Goal: Task Accomplishment & Management: Manage account settings

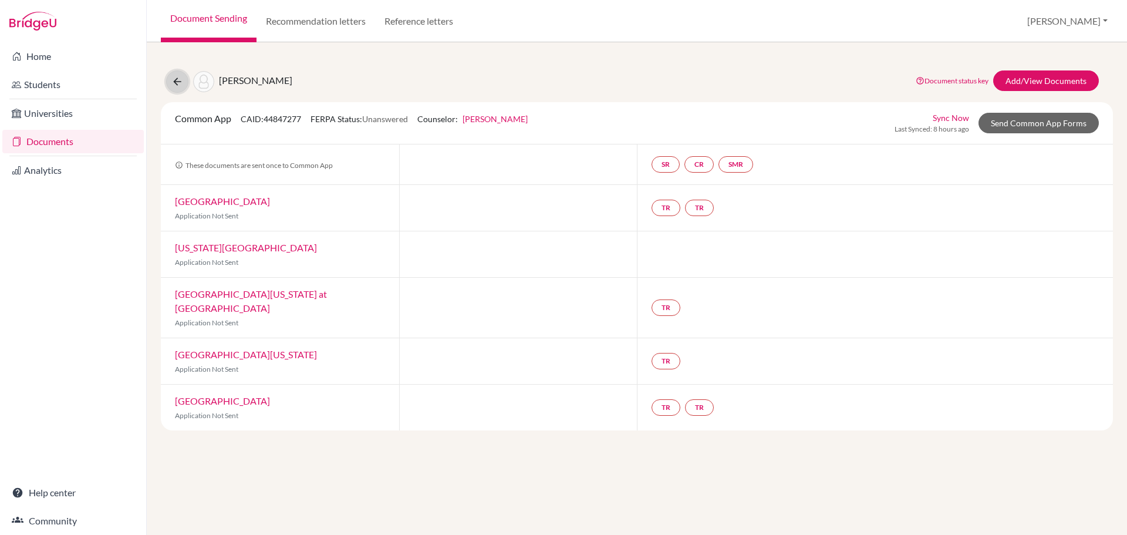
click at [171, 80] on button at bounding box center [177, 81] width 22 height 22
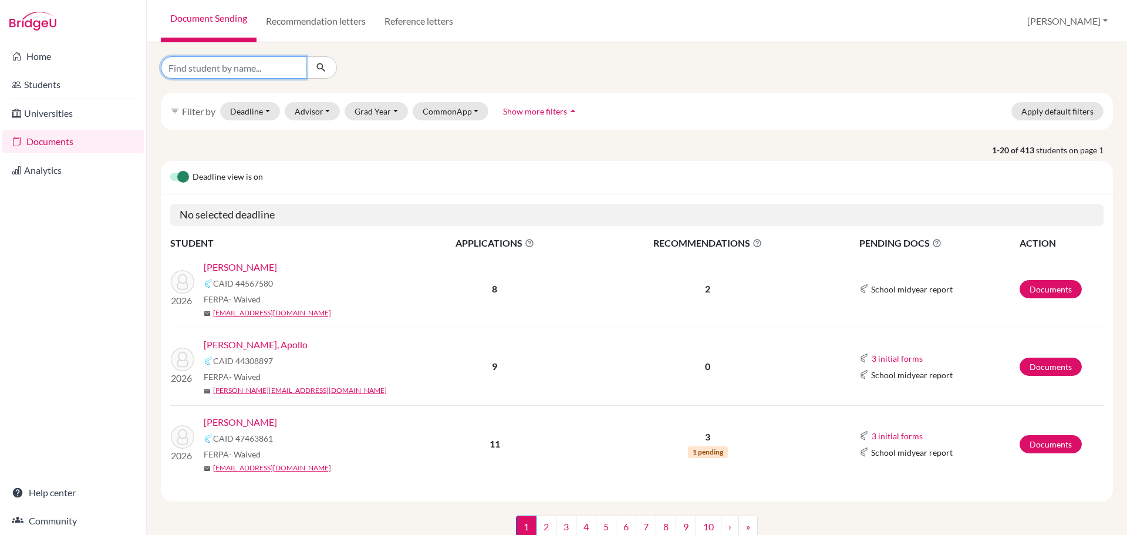
click at [225, 63] on input "Find student by name..." at bounding box center [234, 67] width 146 height 22
type input "whiting"
click button "submit" at bounding box center [321, 67] width 31 height 22
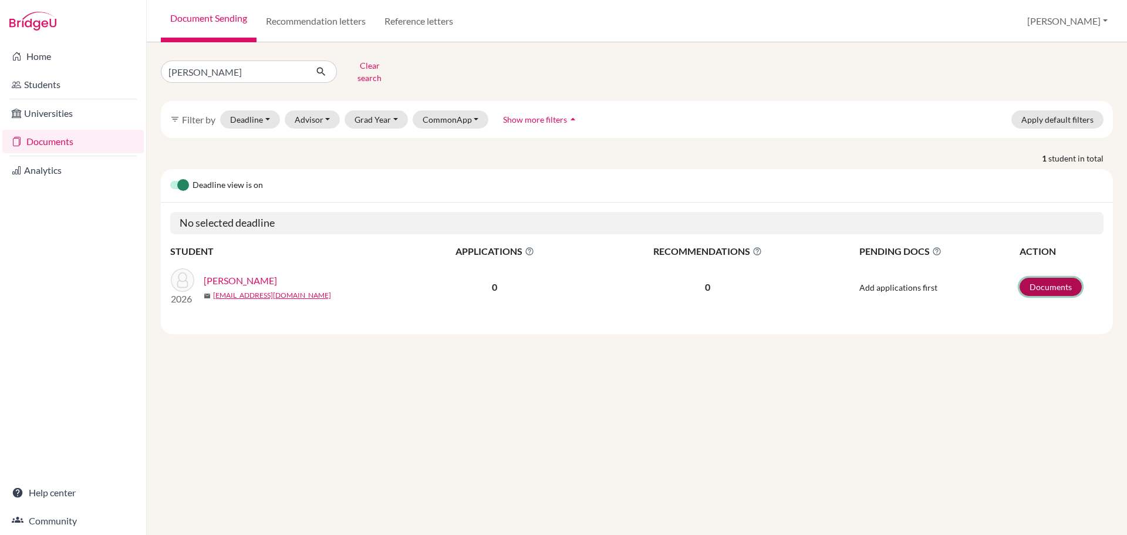
click at [1043, 278] on link "Documents" at bounding box center [1050, 287] width 62 height 18
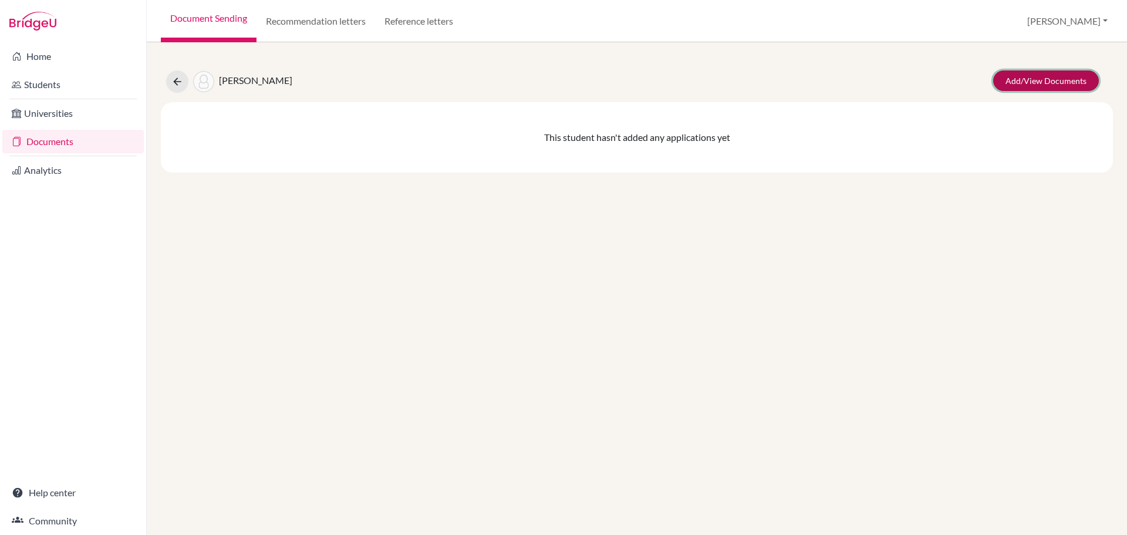
click at [1031, 85] on link "Add/View Documents" at bounding box center [1046, 80] width 106 height 21
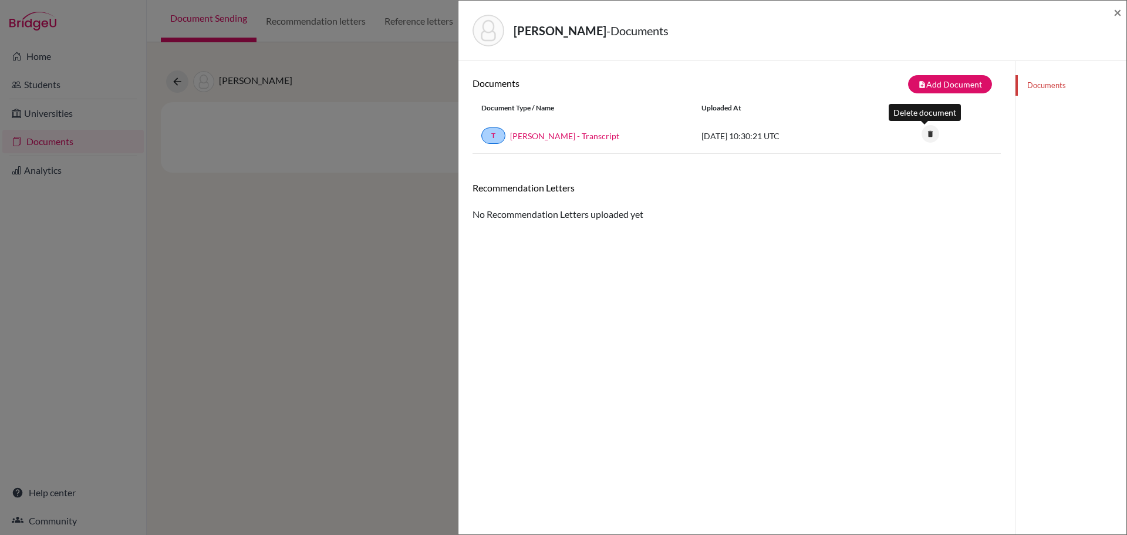
click at [923, 133] on icon "delete" at bounding box center [930, 134] width 18 height 18
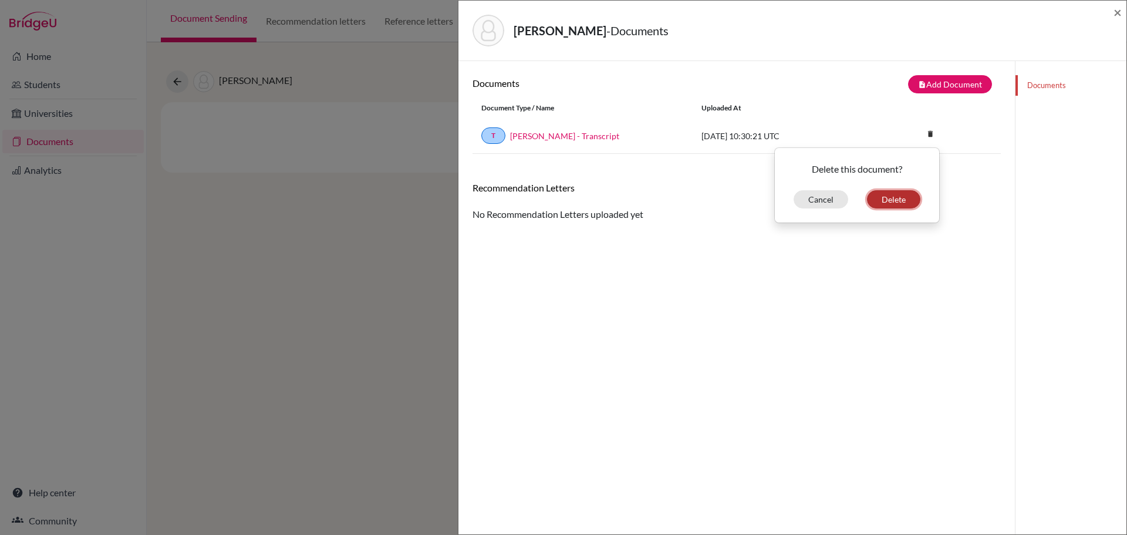
click at [880, 200] on button "Delete" at bounding box center [893, 199] width 53 height 18
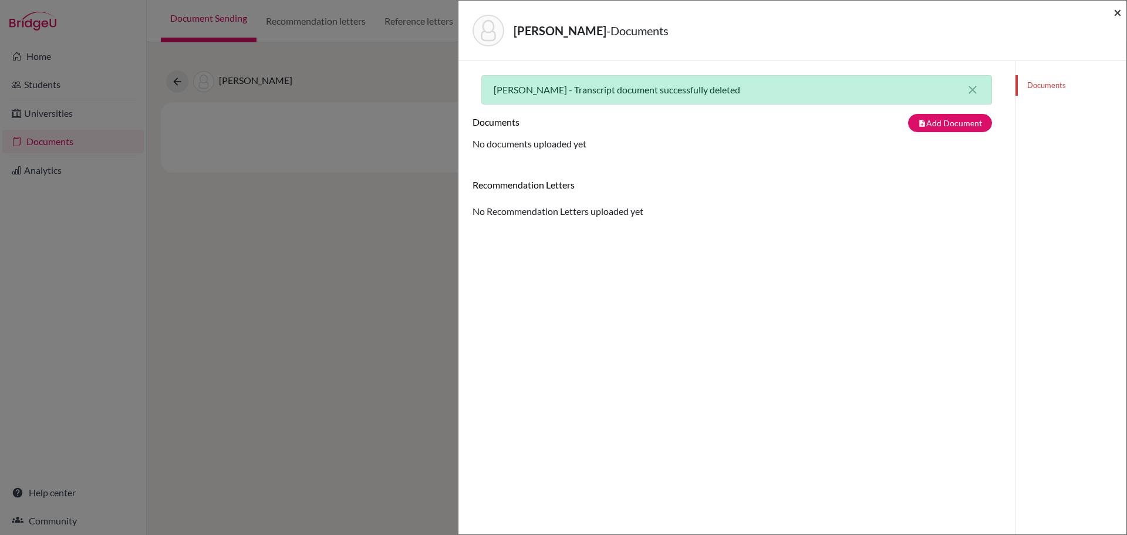
click at [1117, 10] on span "×" at bounding box center [1117, 12] width 8 height 17
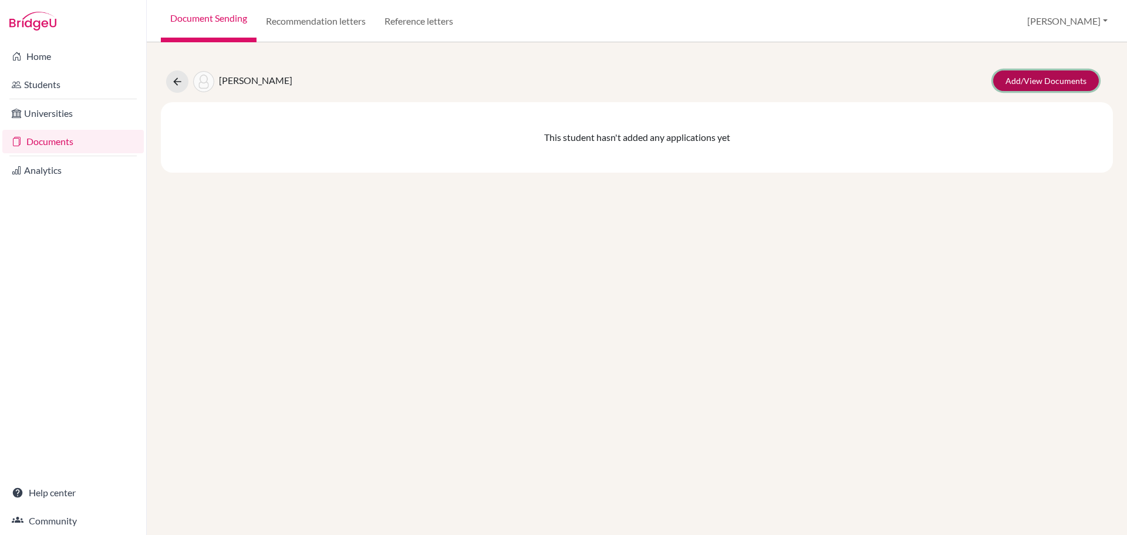
click at [1065, 79] on link "Add/View Documents" at bounding box center [1046, 80] width 106 height 21
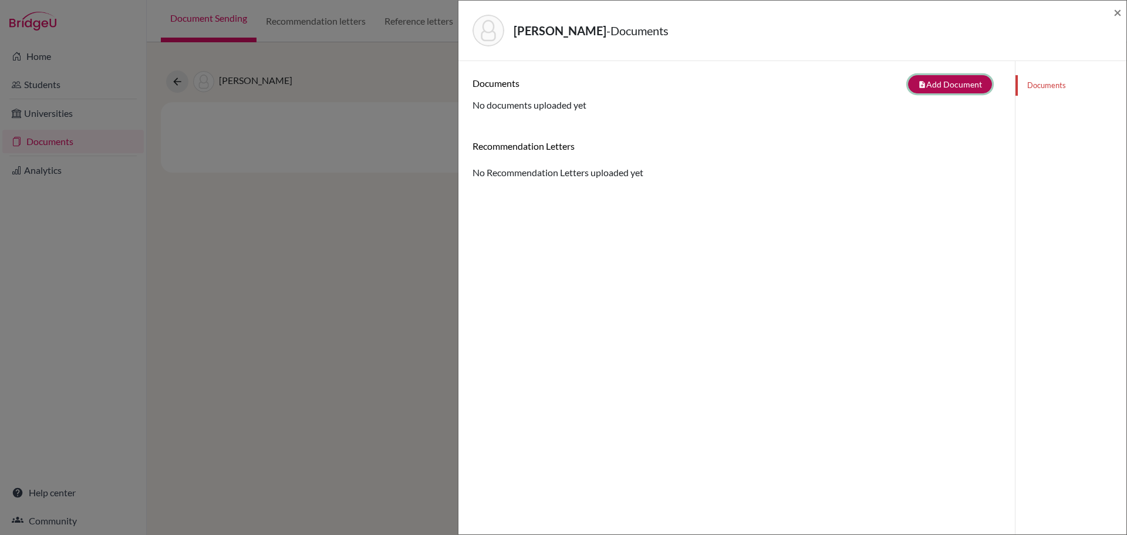
click at [947, 82] on button "note_add Add Document" at bounding box center [950, 84] width 84 height 18
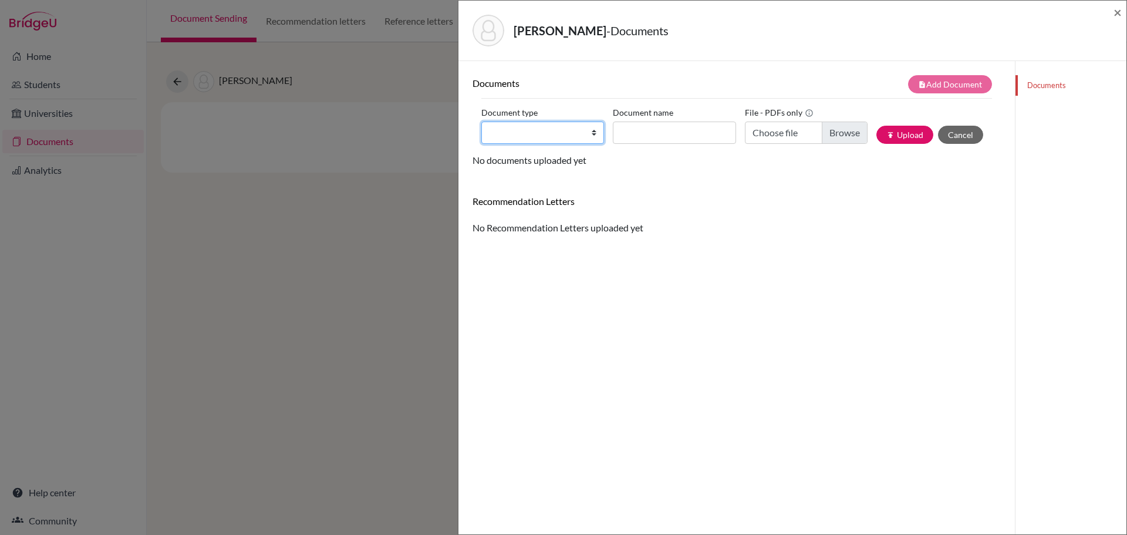
drag, startPoint x: 592, startPoint y: 135, endPoint x: 593, endPoint y: 143, distance: 7.7
click at [592, 135] on select "Change explanation for Common App reports Counselor recommendation Internationa…" at bounding box center [542, 132] width 123 height 22
select select "2"
click at [481, 121] on select "Change explanation for Common App reports Counselor recommendation Internationa…" at bounding box center [542, 132] width 123 height 22
click at [637, 125] on input "Document name" at bounding box center [674, 132] width 123 height 22
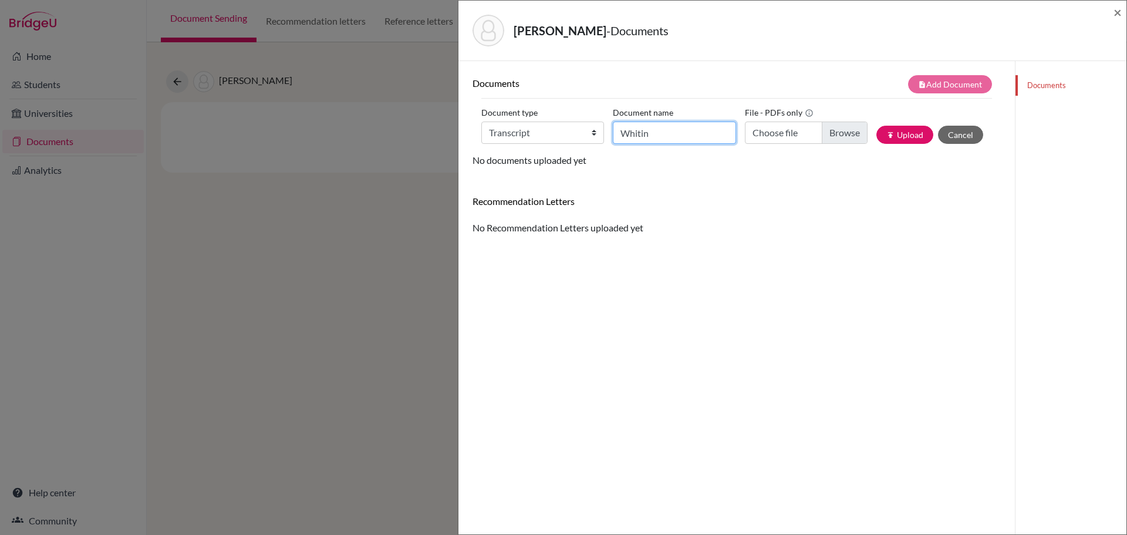
type input "Whiting, Parker - Transcript"
click at [843, 131] on input "Choose file" at bounding box center [806, 132] width 123 height 22
type input "C:\fakepath\Whiting, Parker - Transcript.pdf"
click at [891, 136] on button "publish Upload" at bounding box center [904, 135] width 57 height 18
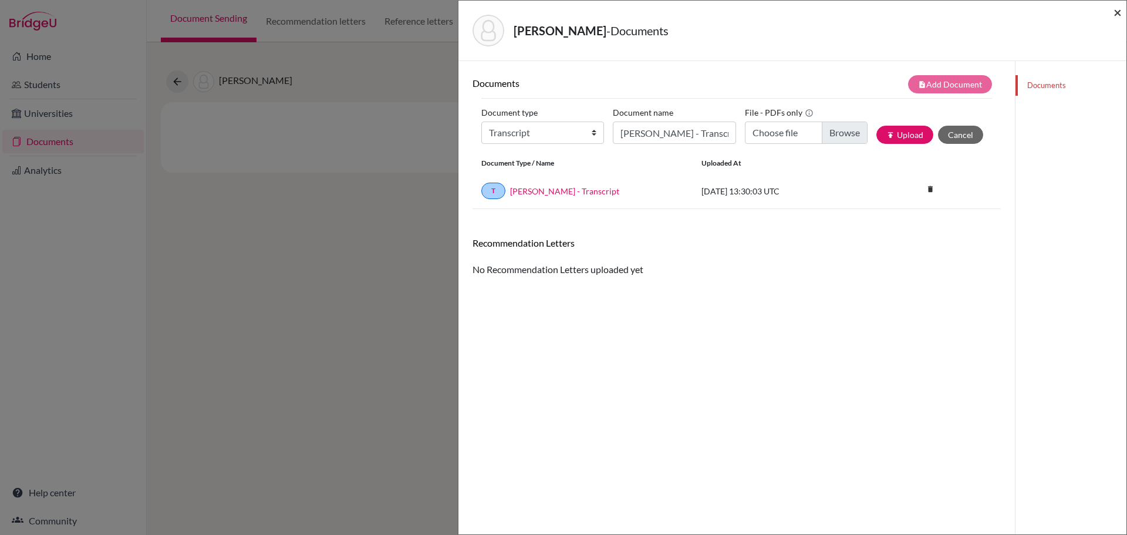
click at [1117, 11] on span "×" at bounding box center [1117, 12] width 8 height 17
